Goal: Use online tool/utility: Use online tool/utility

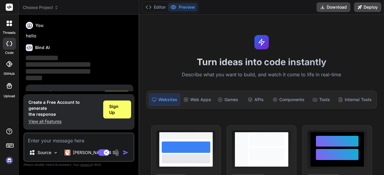
scroll to position [20, 0]
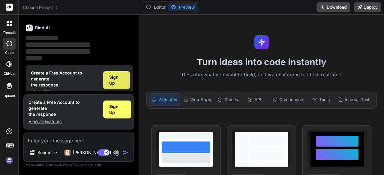
click at [114, 79] on span "Sign Up" at bounding box center [116, 80] width 15 height 12
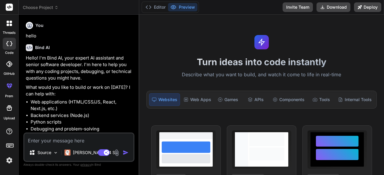
click at [205, 29] on div "Turn ideas into code instantly Describe what you want to build, and watch it co…" at bounding box center [261, 95] width 245 height 161
type textarea "x"
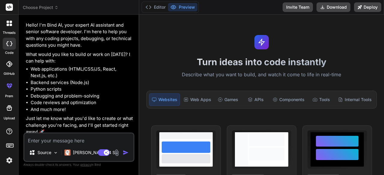
scroll to position [37, 0]
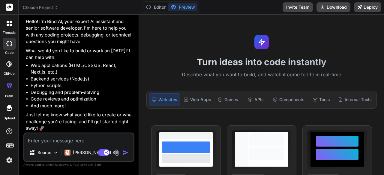
click at [45, 140] on textarea at bounding box center [78, 139] width 109 height 11
type textarea "I"
type textarea "x"
type textarea "I"
type textarea "x"
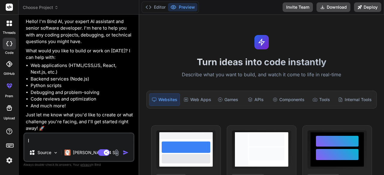
type textarea "I m"
type textarea "x"
type textarea "I"
type textarea "x"
type textarea "I a"
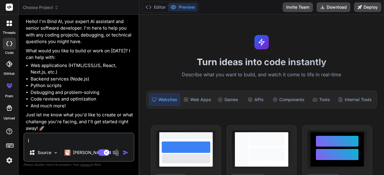
type textarea "x"
type textarea "I am"
type textarea "x"
type textarea "I am"
type textarea "x"
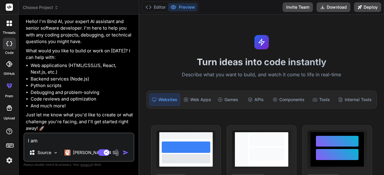
type textarea "I am c"
type textarea "x"
type textarea "I am cr"
type textarea "x"
type textarea "I am cre"
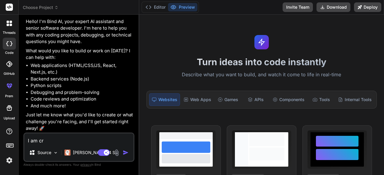
type textarea "x"
type textarea "I am crea"
type textarea "x"
type textarea "I am creat"
type textarea "x"
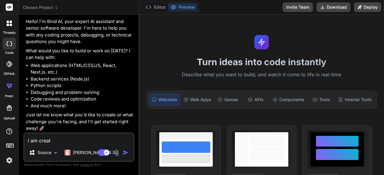
type textarea "I am creati"
type textarea "x"
type textarea "I am creatin"
type textarea "x"
type textarea "I am creating"
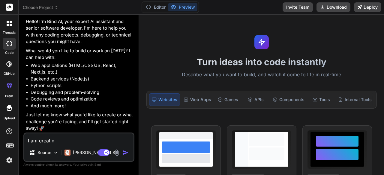
type textarea "x"
type textarea "I am creating"
type textarea "x"
type textarea "I am creating w"
type textarea "x"
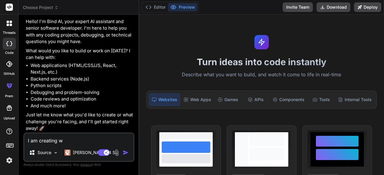
type textarea "I am creating we"
type textarea "x"
type textarea "I am creating web"
type textarea "x"
type textarea "I am creating webs"
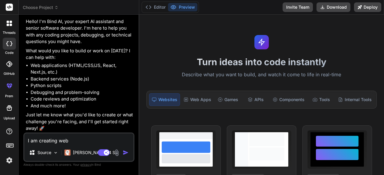
type textarea "x"
type textarea "I am creating websi"
type textarea "x"
type textarea "I am creating websir"
type textarea "x"
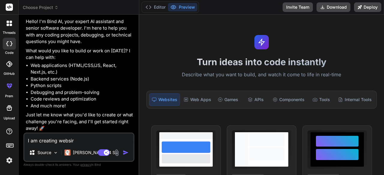
type textarea "I am creating websi"
type textarea "x"
type textarea "I am creating websit"
type textarea "x"
type textarea "I am creating website"
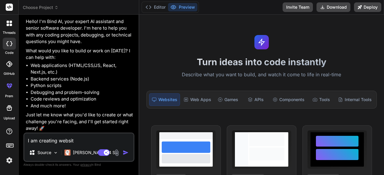
type textarea "x"
type textarea "I am creating website"
type textarea "x"
type textarea "I am creating website ,"
type textarea "x"
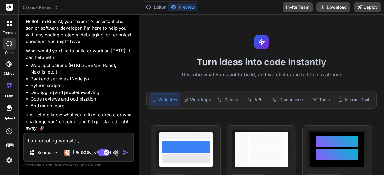
type textarea "I am creating website ,"
type textarea "x"
type textarea "I am creating website , w"
type textarea "x"
type textarea "I am creating website , wh"
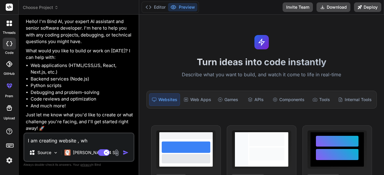
type textarea "x"
type textarea "I am creating website , whe"
type textarea "x"
type textarea "I am creating website , wher"
type textarea "x"
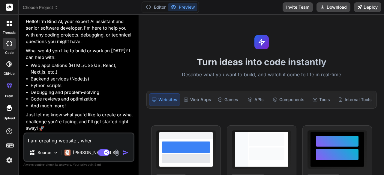
type textarea "I am creating website , where"
type textarea "x"
type textarea "I am creating website , where"
type textarea "x"
type textarea "I am creating website , where I"
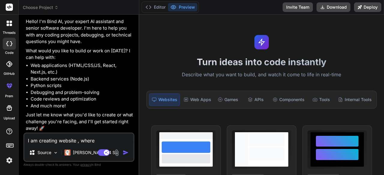
type textarea "x"
type textarea "I am creating website , where I"
type textarea "x"
type textarea "I am creating website , where I h"
type textarea "x"
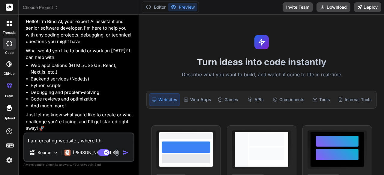
type textarea "I am creating website , where I ha"
type textarea "x"
type textarea "I am creating website , where I hav"
type textarea "x"
type textarea "I am creating website , where I have"
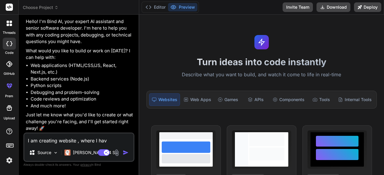
type textarea "x"
type textarea "I am creating website , where I hav"
type textarea "x"
type textarea "I am creating website , where I ha"
type textarea "x"
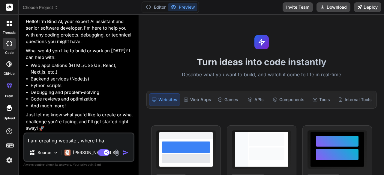
type textarea "I am creating website , where I h"
type textarea "x"
type textarea "I am creating website , where I"
type textarea "x"
type textarea "I am creating website , where I"
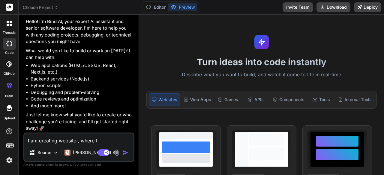
type textarea "x"
type textarea "I am creating website , where"
type textarea "x"
type textarea "I am creating website , where"
type textarea "x"
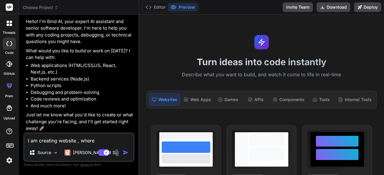
type textarea "I am creating website , wher"
type textarea "x"
type textarea "I am creating website , whe"
type textarea "x"
type textarea "I am creating website , wh"
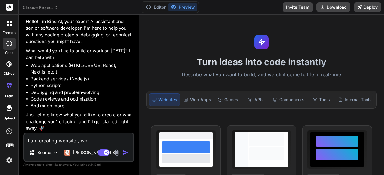
type textarea "x"
type textarea "I am creating website , w"
type textarea "x"
type textarea "I am creating website ,"
type textarea "x"
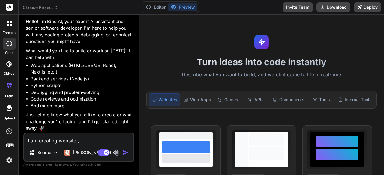
type textarea "I am creating website , i"
type textarea "x"
type textarea "I am creating website , it"
type textarea "x"
type textarea "I am creating website , it"
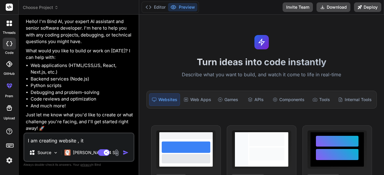
type textarea "x"
type textarea "I am creating website , it i"
type textarea "x"
type textarea "I am creating website , it is"
type textarea "x"
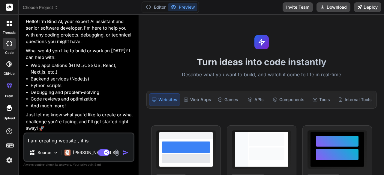
type textarea "I am creating website , it is"
type textarea "x"
type textarea "I am creating website , it is a"
type textarea "x"
type textarea "I am creating website , it is ab"
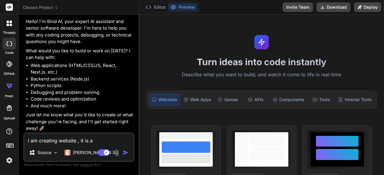
type textarea "x"
type textarea "I am creating website , it is abo"
type textarea "x"
type textarea "I am creating website , it is abou"
type textarea "x"
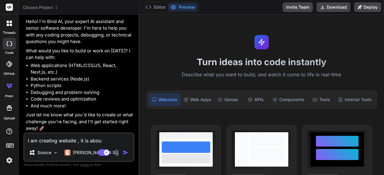
type textarea "I am creating website , it is about"
type textarea "x"
type textarea "I am creating website , it is about"
type textarea "x"
type textarea "I am creating website , it is about ,"
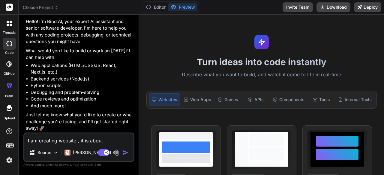
type textarea "x"
type textarea "I am creating website , it is about ,"
type textarea "x"
type textarea "I am creating website , it is about ,"
type textarea "x"
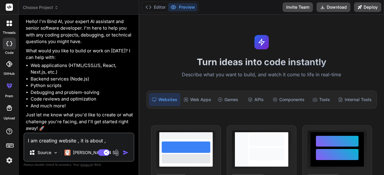
type textarea "I am creating website , it is about"
type textarea "x"
type textarea "I am creating website , it is about"
type textarea "x"
type textarea "I am creating website , it is about,"
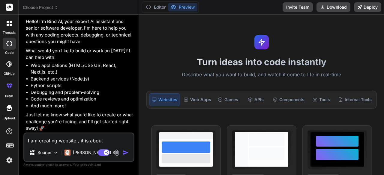
type textarea "x"
type textarea "I am creating website , it is about,"
type textarea "x"
type textarea "I am creating website , it is about, t"
type textarea "x"
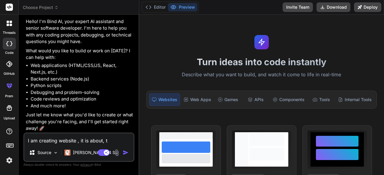
type textarea "I am creating website , it is about, tr"
type textarea "x"
type textarea "I am creating website , it is about, tra"
type textarea "x"
type textarea "I am creating website , it is about, trav"
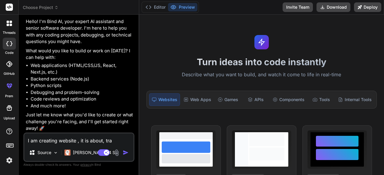
type textarea "x"
type textarea "I am creating website , it is about, trave"
type textarea "x"
type textarea "I am creating website , it is about, travel"
type textarea "x"
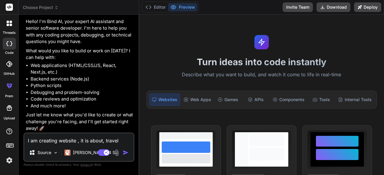
type textarea "I am creating website , it is about, travel"
type textarea "x"
type textarea "I am creating website , it is about, travel a"
type textarea "x"
type textarea "I am creating website , it is about, travel an"
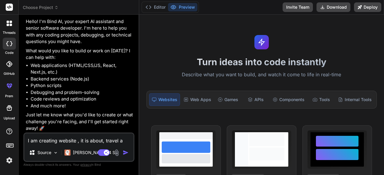
type textarea "x"
type textarea "I am creating website , it is about, travel and"
type textarea "x"
type textarea "I am creating website , it is about, travel and"
type textarea "x"
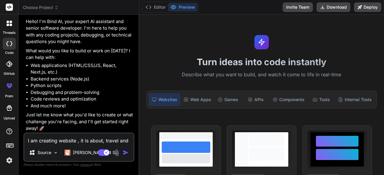
type textarea "I am creating website , it is about, travel and e"
type textarea "x"
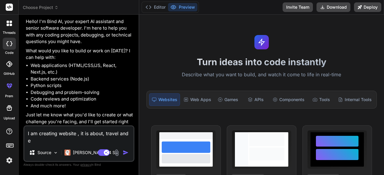
type textarea "I am creating website , it is about, travel and ev"
type textarea "x"
type textarea "I am creating website , it is about, travel and eve"
type textarea "x"
type textarea "I am creating website , it is about, travel and even"
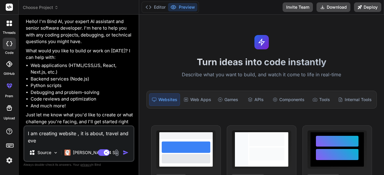
type textarea "x"
type textarea "I am creating website , it is about, travel and event"
type textarea "x"
type textarea "I am creating website , it is about, travel and events"
type textarea "x"
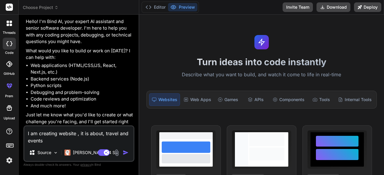
type textarea "I am creating website , it is about, travel and events"
type textarea "x"
type textarea "I am creating website , it is about, travel and events b"
type textarea "x"
type textarea "I am creating website , it is about, travel and events bo"
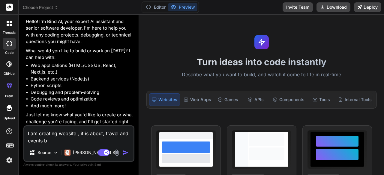
type textarea "x"
type textarea "I am creating website , it is about, travel and events boo"
type textarea "x"
type textarea "I am creating website , it is about, travel and events book"
type textarea "x"
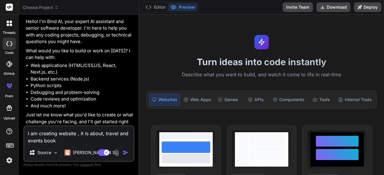
type textarea "I am creating website , it is about, travel and events booki"
type textarea "x"
type textarea "I am creating website , it is about, travel and events bookin"
type textarea "x"
type textarea "I am creating website , it is about, travel and events booking"
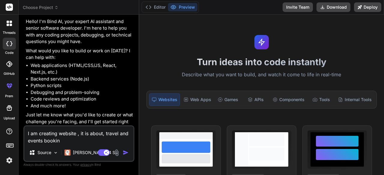
type textarea "x"
type textarea "I am creating website , it is about, travel and events booking,"
type textarea "x"
type textarea "I am creating website , it is about, travel and events booking,"
type textarea "x"
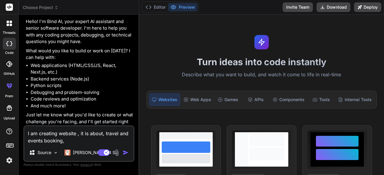
type textarea "I am creating website , it is about, travel and events booking, y"
type textarea "x"
type textarea "I am creating website , it is about, travel and events booking, yo"
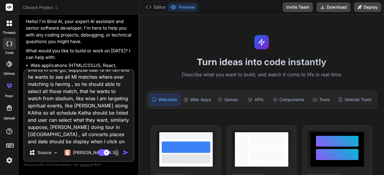
scroll to position [29, 0]
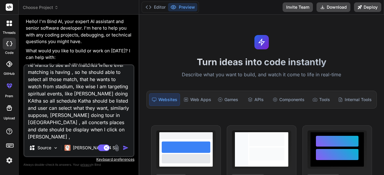
click at [76, 142] on div "I am creating website , it is about, travel and events booking, you can book se…" at bounding box center [78, 110] width 111 height 93
click at [70, 138] on textarea "I am creating website , it is about, travel and events booking, you can book se…" at bounding box center [78, 102] width 109 height 74
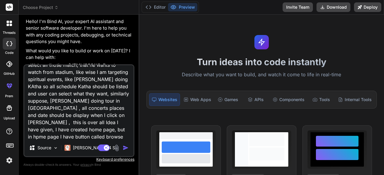
scroll to position [51, 0]
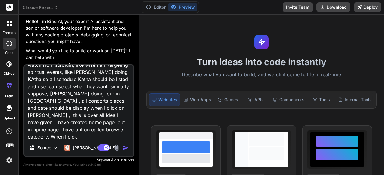
drag, startPoint x: 67, startPoint y: 135, endPoint x: 71, endPoint y: 136, distance: 4.2
click at [71, 136] on textarea "I am creating website , it is about, travel and events booking, you can book se…" at bounding box center [78, 102] width 109 height 74
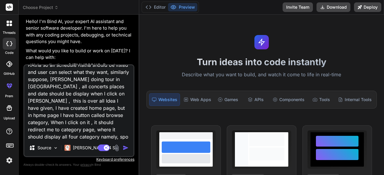
scroll to position [72, 0]
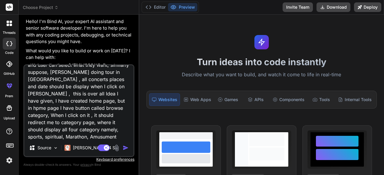
click at [106, 136] on textarea "I am creating website , it is about, travel and events booking, you can book se…" at bounding box center [78, 102] width 109 height 74
click at [117, 139] on textarea "I am creating website , it is about, travel and events booking, you can book se…" at bounding box center [78, 102] width 109 height 74
click at [109, 138] on textarea "I am creating website , it is about, travel and events booking, you can book se…" at bounding box center [78, 102] width 109 height 74
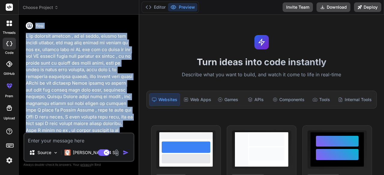
scroll to position [112, 0]
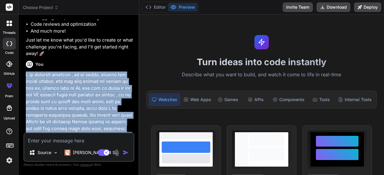
drag, startPoint x: 124, startPoint y: 88, endPoint x: 24, endPoint y: 77, distance: 100.2
click at [24, 77] on div "You hello Bind AI Hello! I'm Bind AI, your expert AI assistant and senior softw…" at bounding box center [78, 97] width 111 height 156
copy p "I am creating website , it is about, travel and events booking, you can book se…"
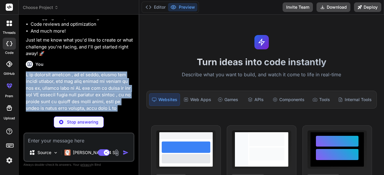
click at [58, 70] on div "You" at bounding box center [79, 156] width 107 height 196
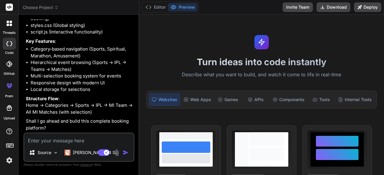
scroll to position [427, 0]
click at [51, 141] on textarea at bounding box center [78, 139] width 109 height 11
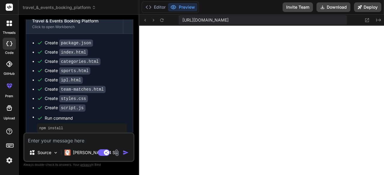
scroll to position [1159, 0]
click at [367, 19] on icon at bounding box center [366, 20] width 5 height 5
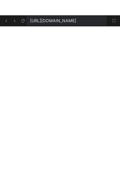
scroll to position [2033, 0]
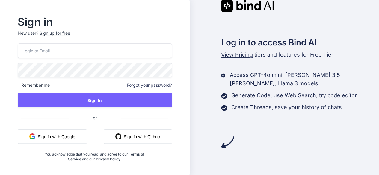
click at [88, 55] on input "email" at bounding box center [95, 50] width 154 height 15
click at [77, 53] on input "email" at bounding box center [95, 50] width 154 height 15
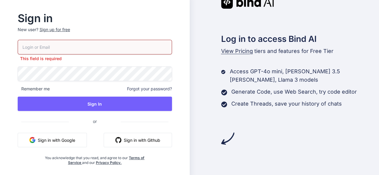
click at [47, 136] on button "Sign in with Google" at bounding box center [52, 140] width 69 height 14
